Goal: Information Seeking & Learning: Learn about a topic

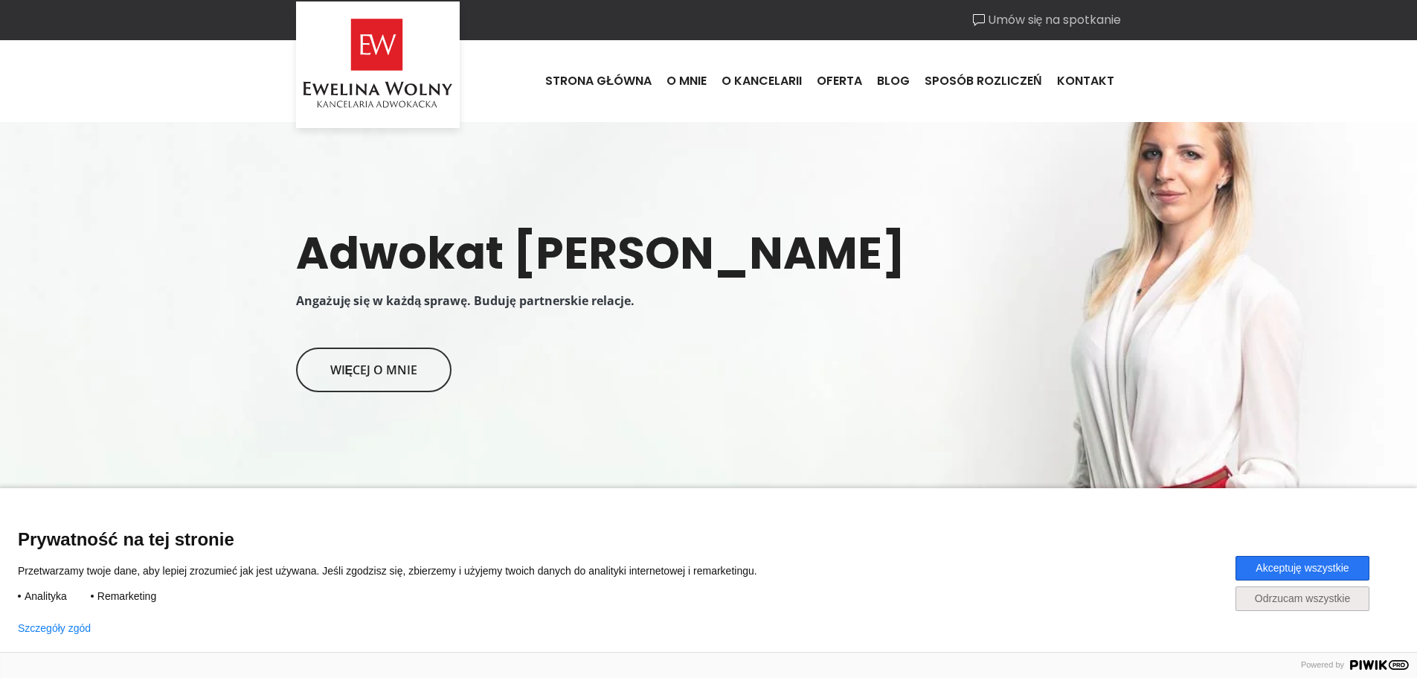
scroll to position [74, 0]
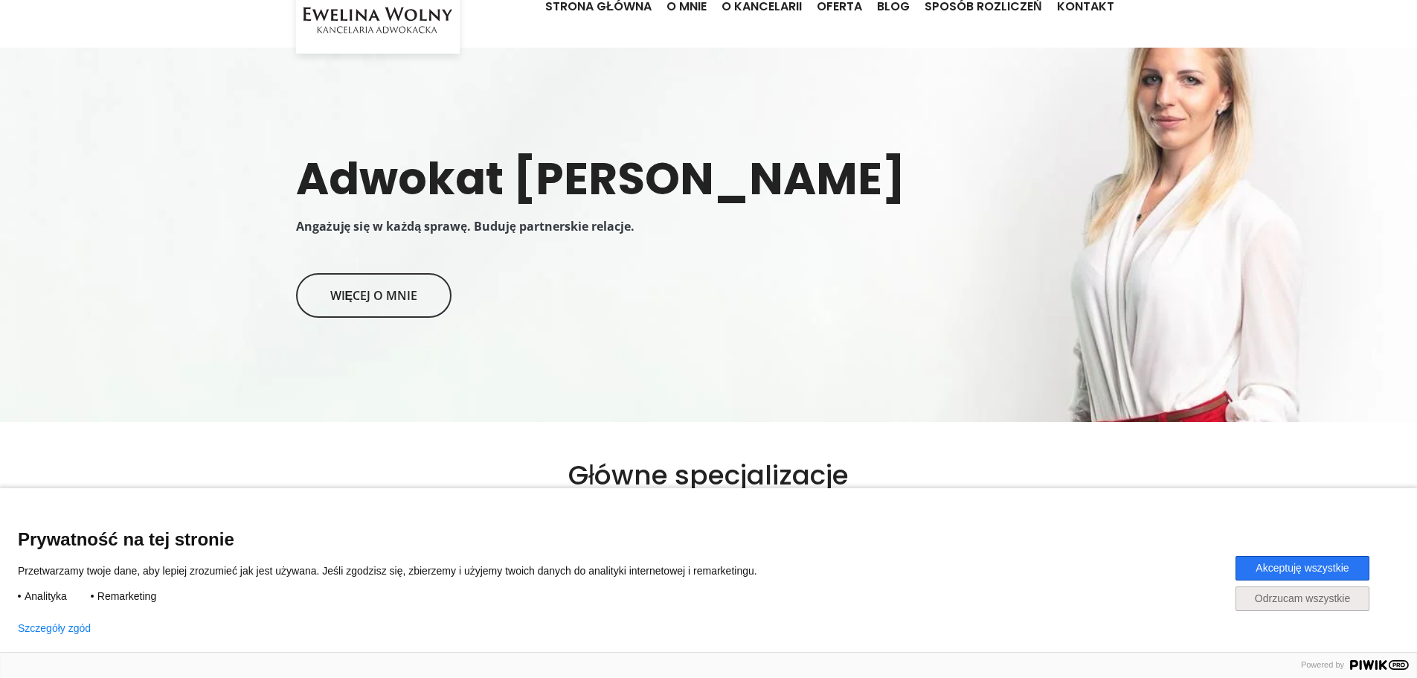
click at [1260, 567] on button "Akceptuję wszystkie" at bounding box center [1302, 568] width 134 height 25
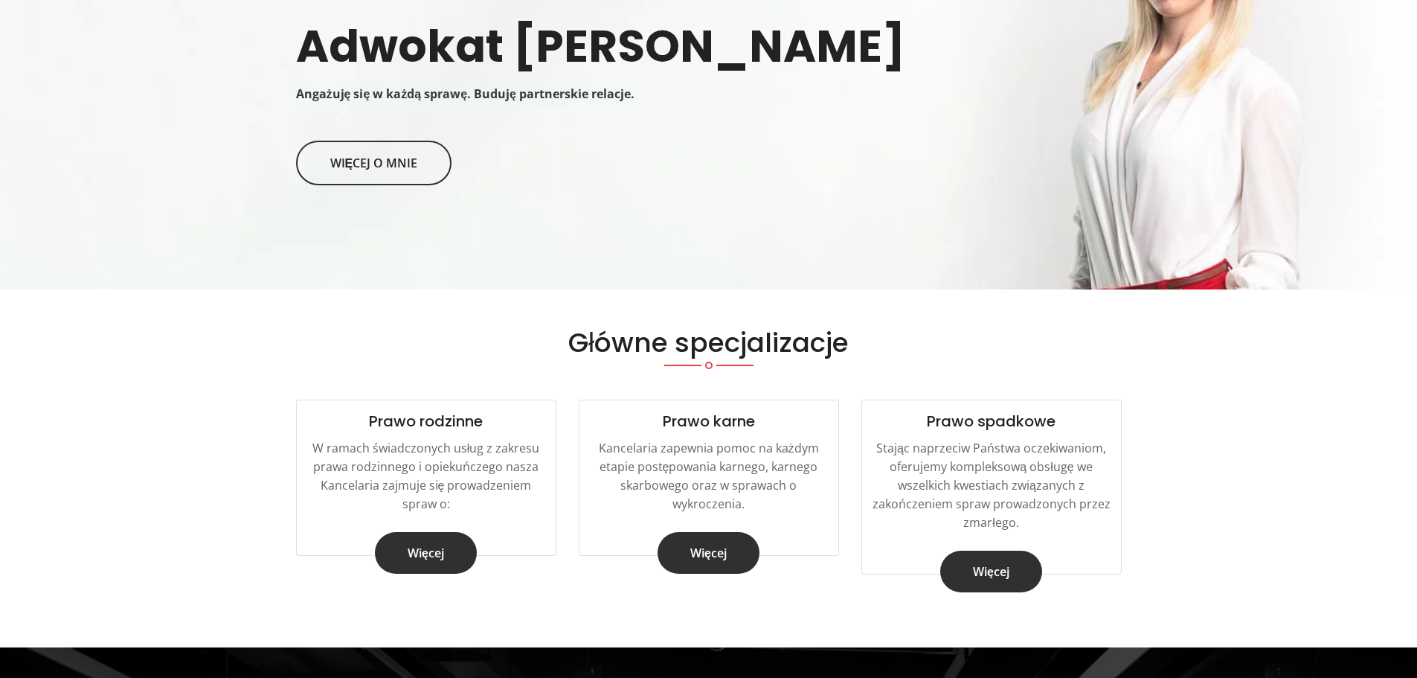
scroll to position [297, 0]
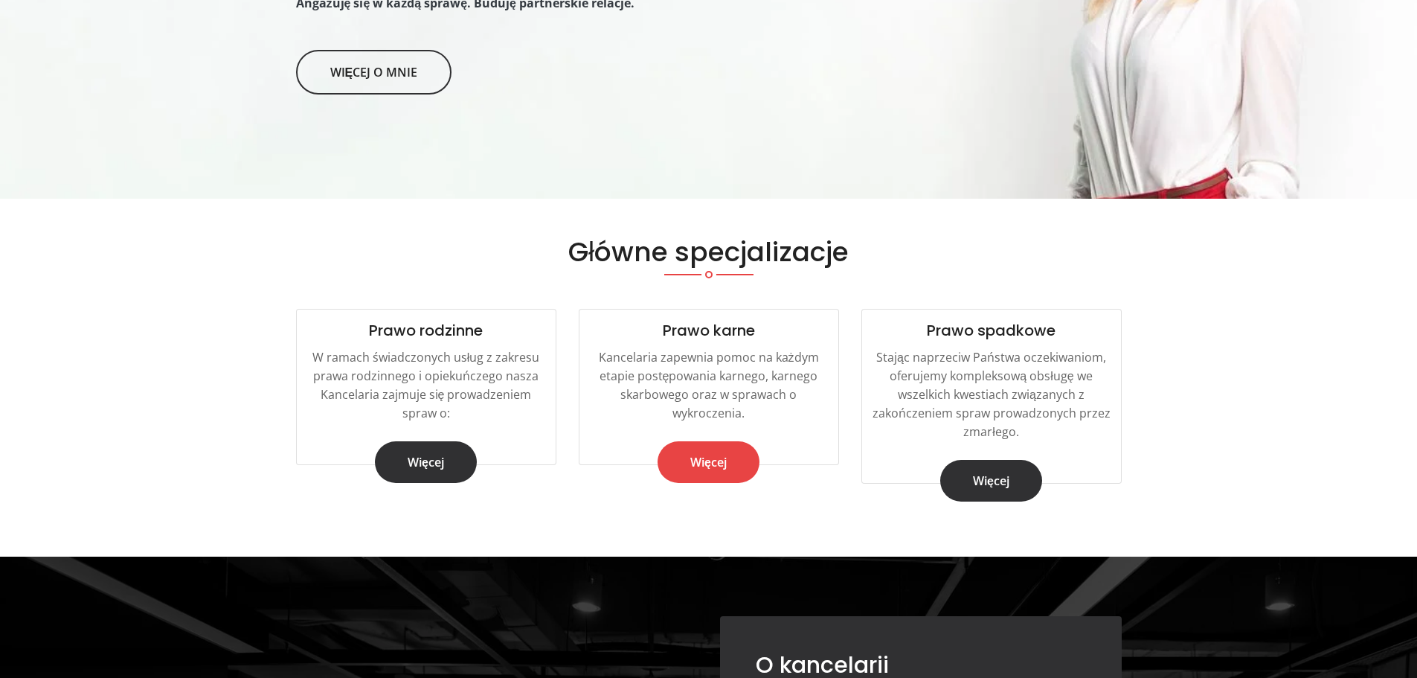
click at [739, 463] on link "Więcej" at bounding box center [708, 462] width 102 height 42
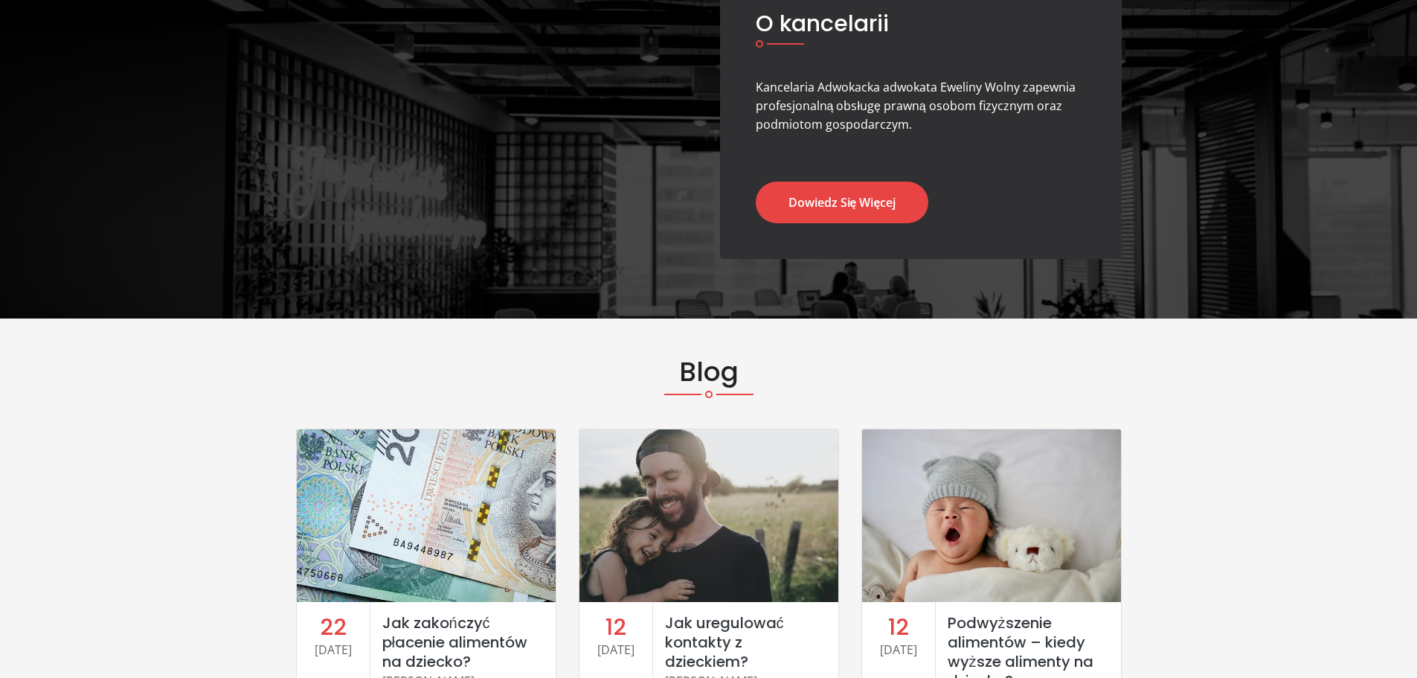
scroll to position [744, 0]
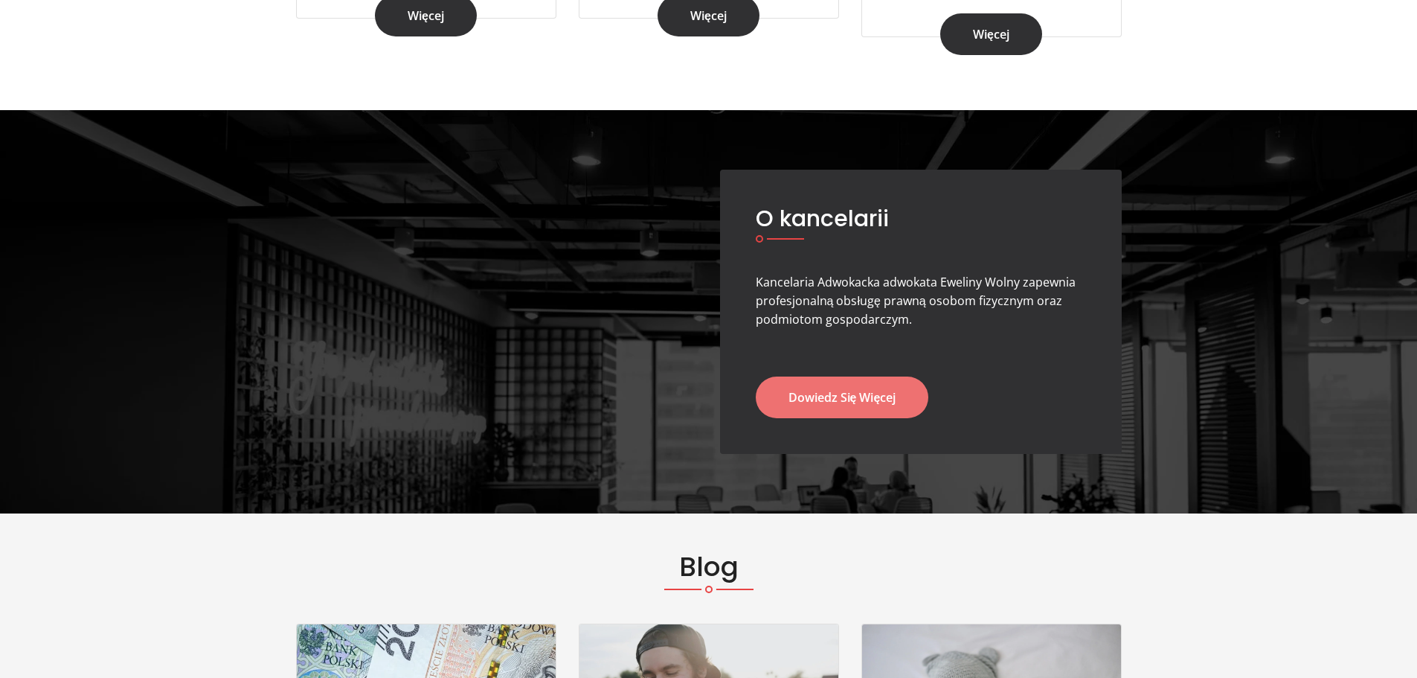
click at [814, 393] on link "Dowiedz się więcej" at bounding box center [842, 397] width 173 height 42
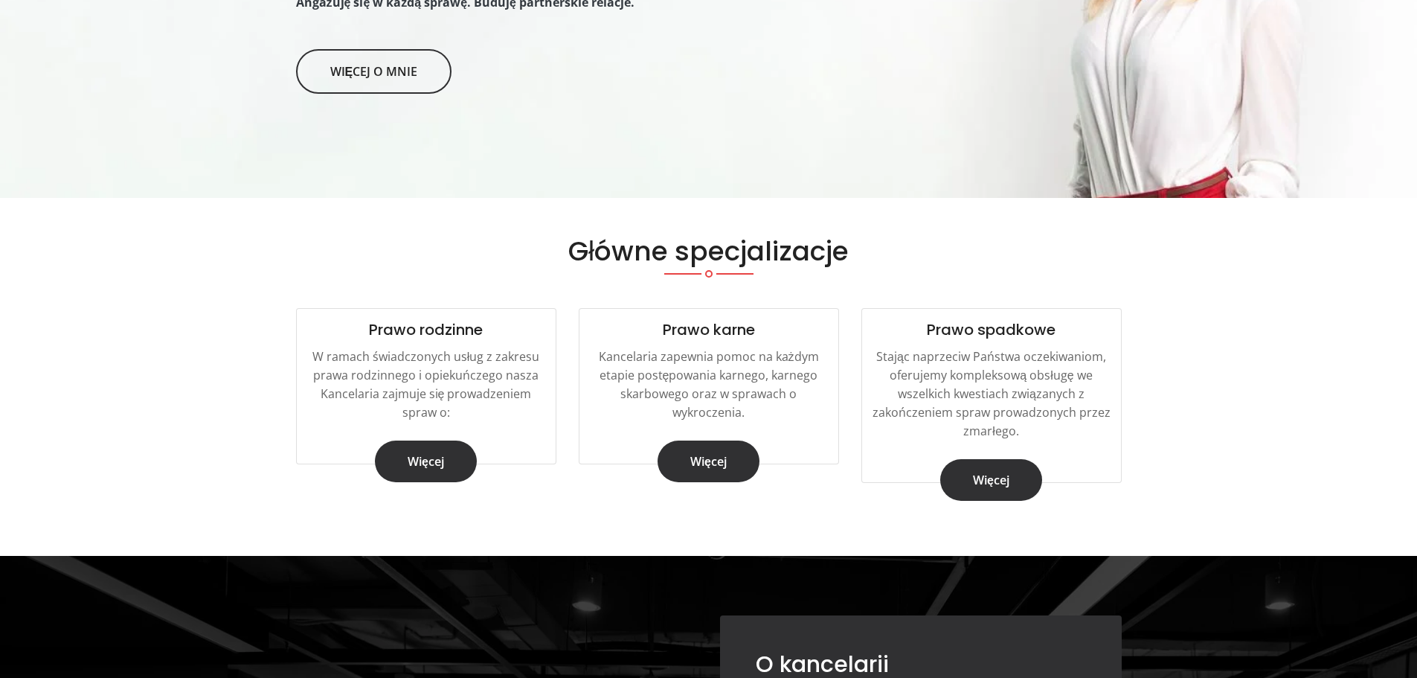
scroll to position [0, 0]
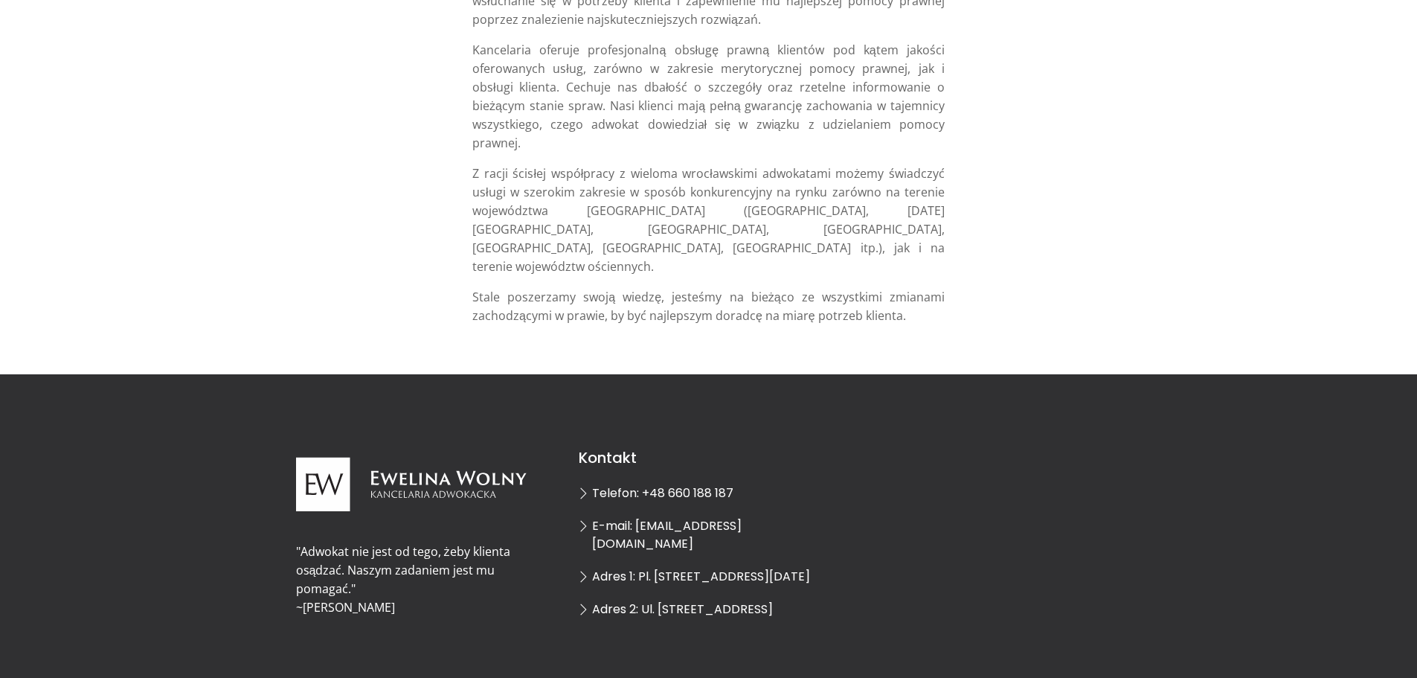
scroll to position [382, 0]
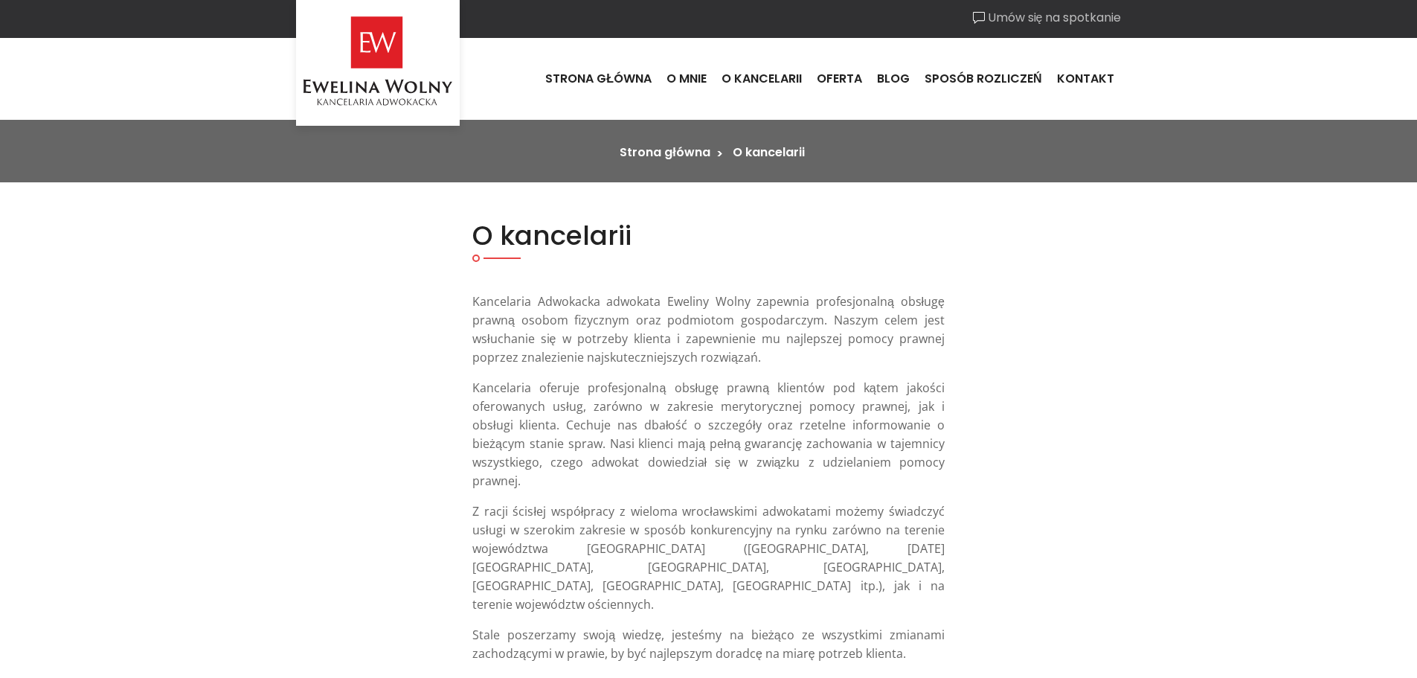
scroll to position [0, 0]
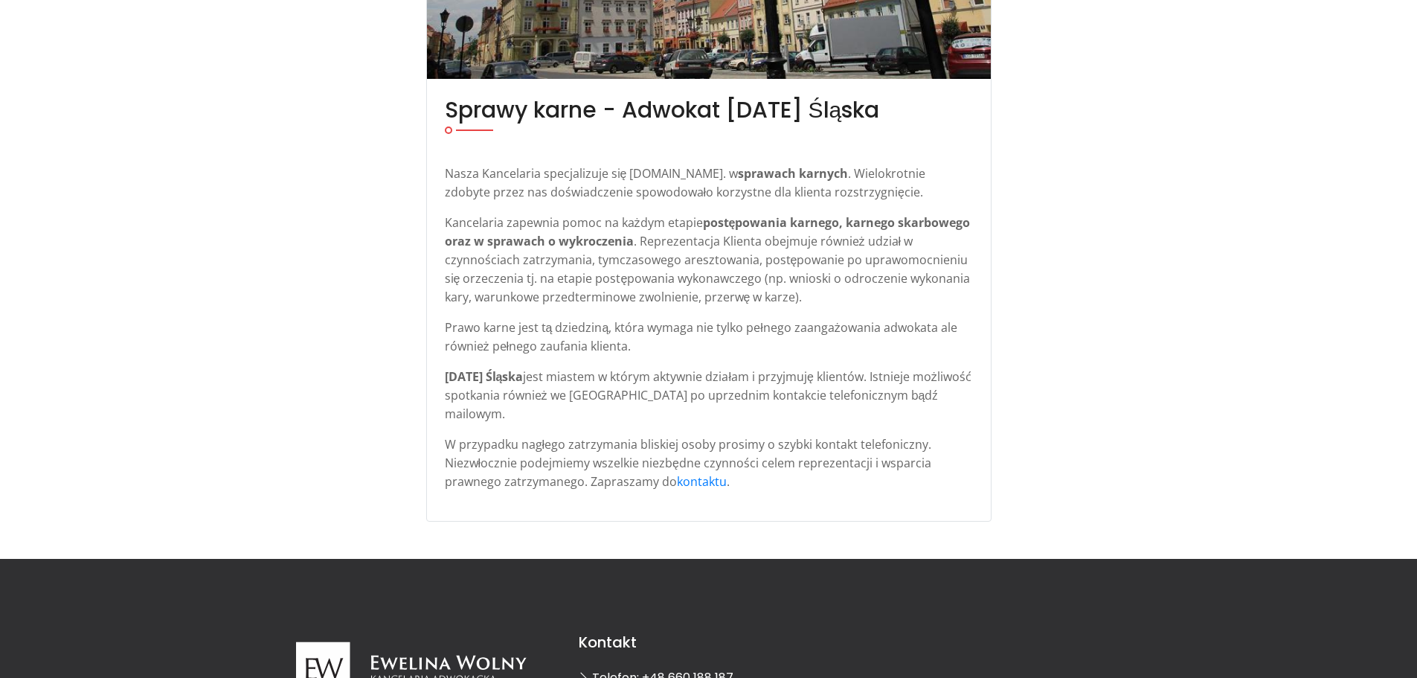
scroll to position [521, 0]
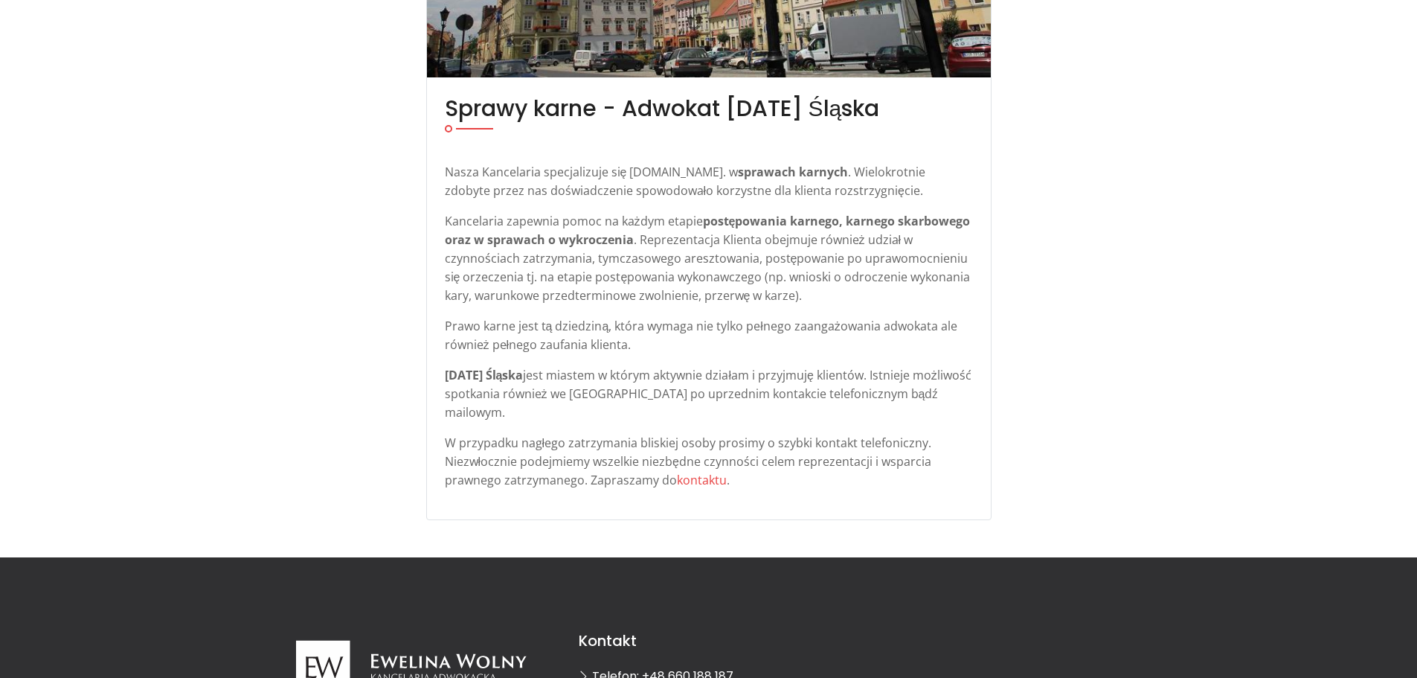
click at [685, 472] on link "kontaktu" at bounding box center [702, 480] width 50 height 16
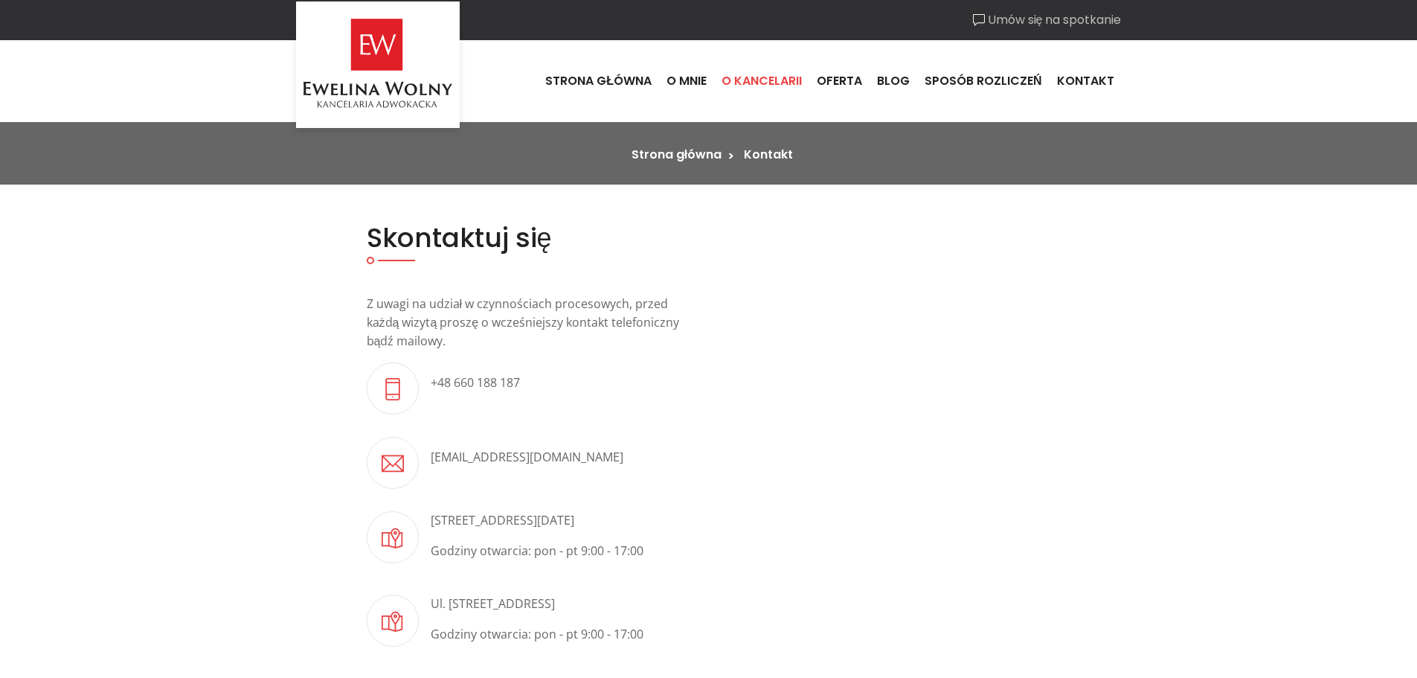
click at [767, 78] on link "O kancelarii" at bounding box center [761, 81] width 95 height 40
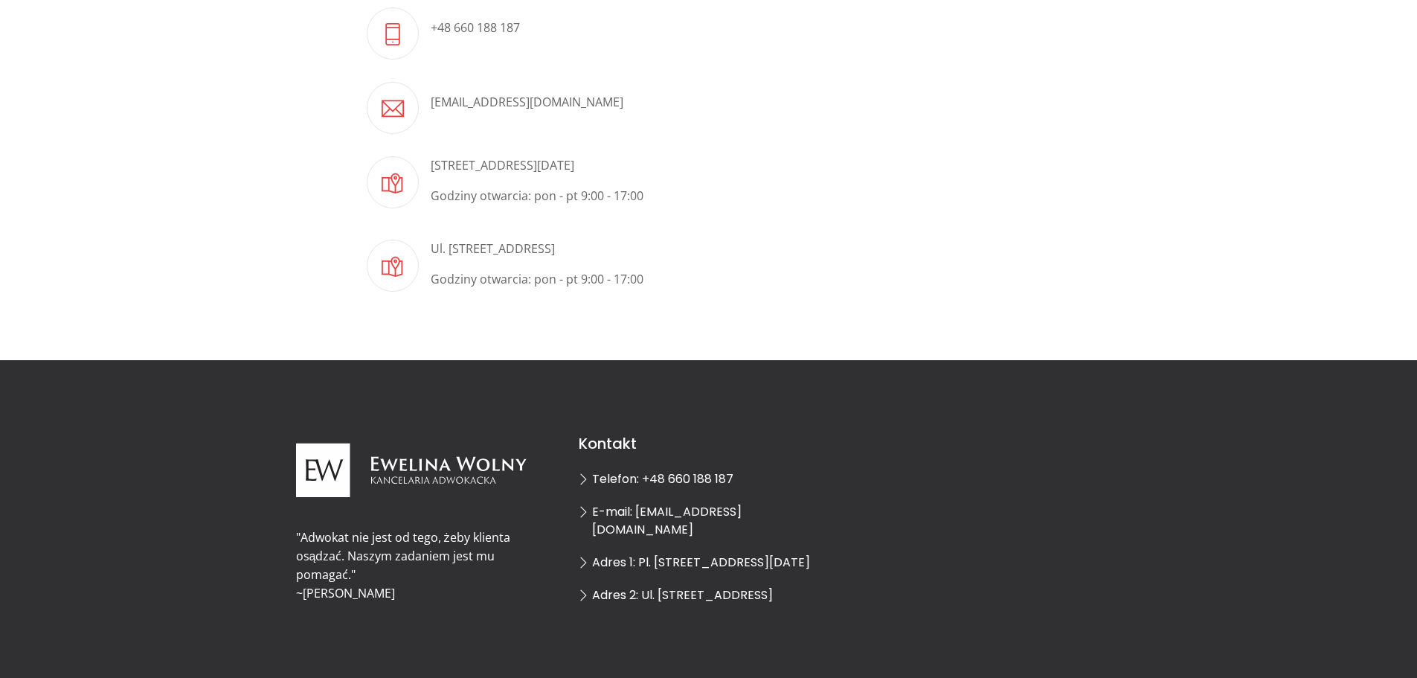
scroll to position [74, 0]
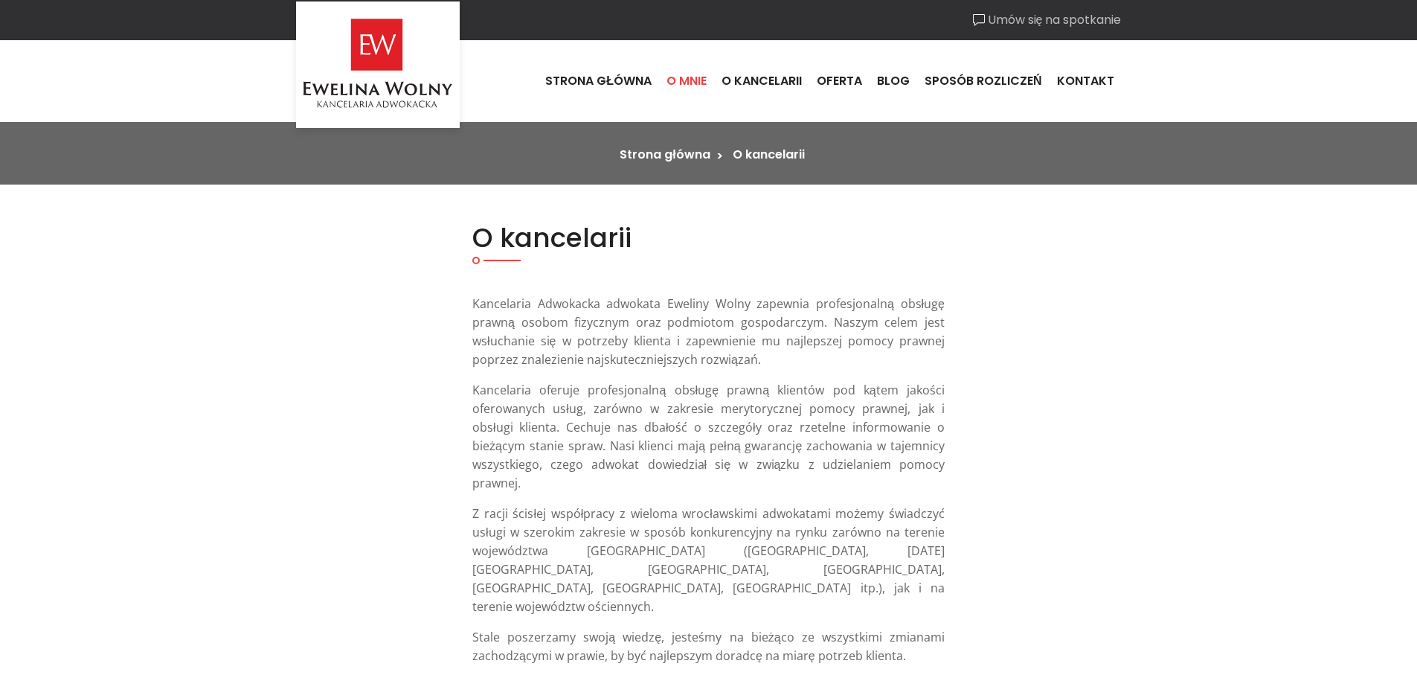
click at [698, 80] on link "O mnie" at bounding box center [686, 81] width 55 height 40
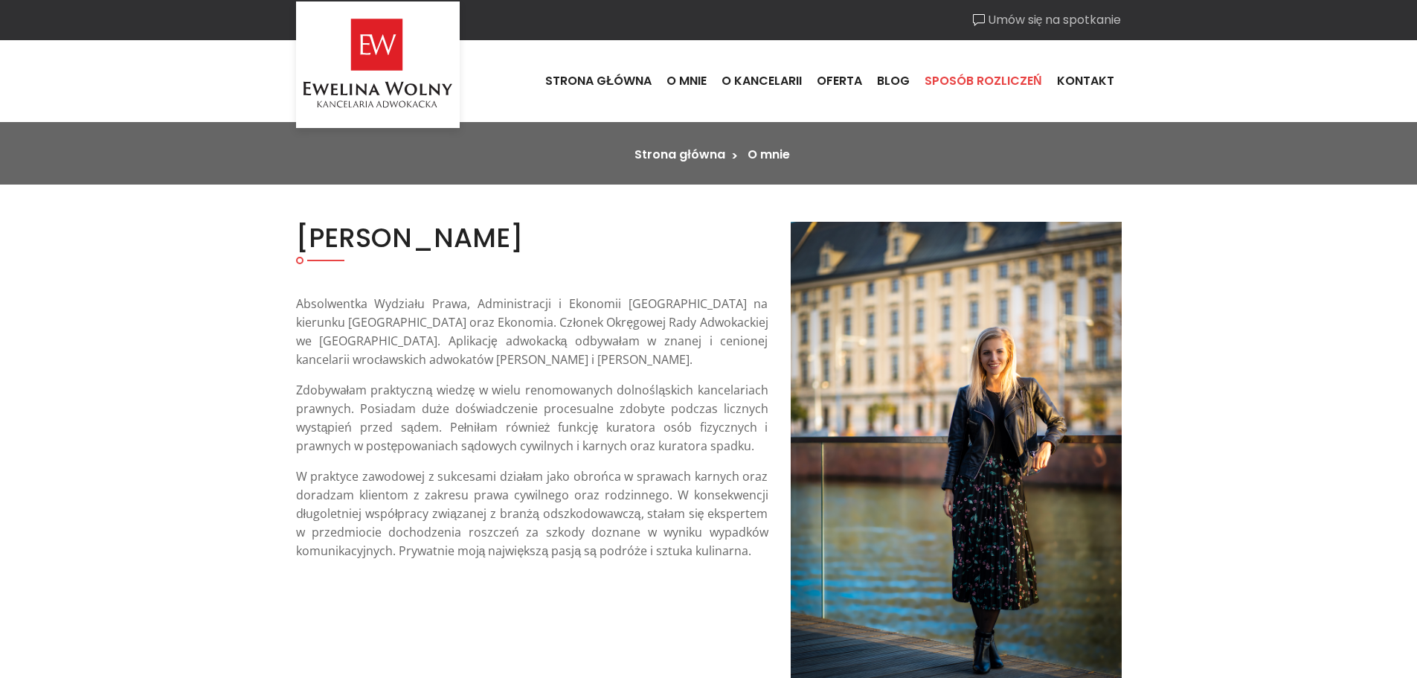
click at [993, 83] on link "Sposób rozliczeń" at bounding box center [983, 81] width 132 height 40
